Goal: Find specific page/section: Find specific page/section

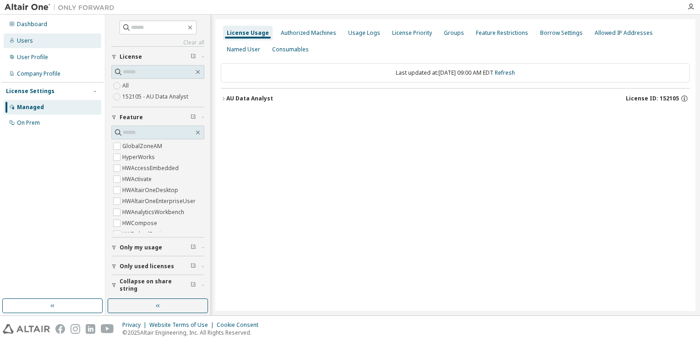
click at [22, 41] on div "Users" at bounding box center [25, 40] width 16 height 7
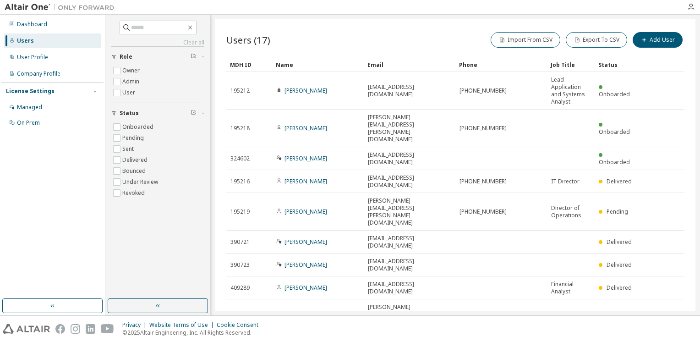
click at [28, 5] on img at bounding box center [62, 7] width 115 height 9
click at [36, 329] on img at bounding box center [26, 329] width 47 height 10
